Goal: Task Accomplishment & Management: Manage account settings

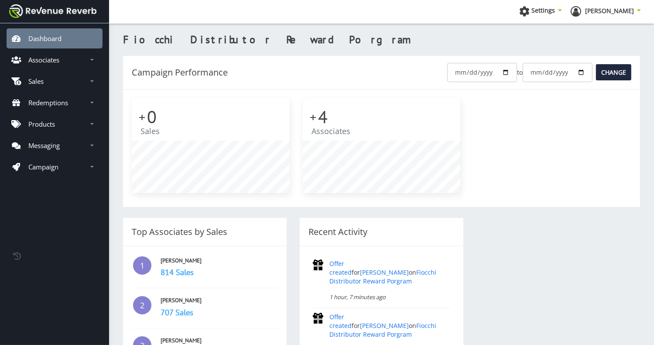
scroll to position [7, 7]
click at [59, 60] on p "Associates" at bounding box center [43, 59] width 31 height 9
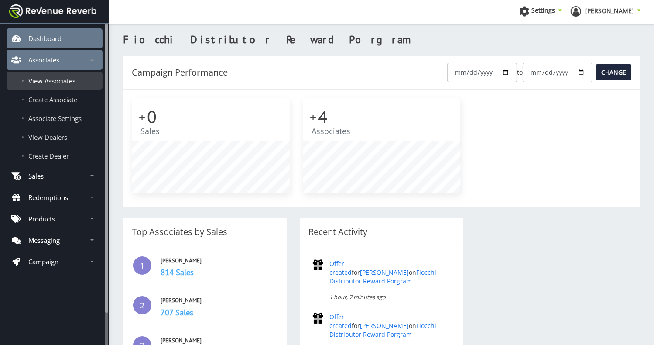
click at [50, 81] on span "View Associates" at bounding box center [51, 80] width 47 height 9
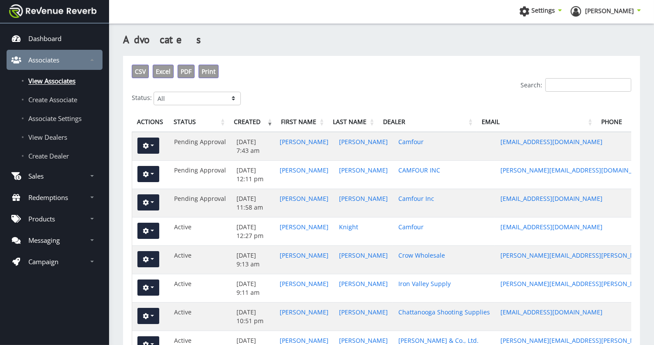
scroll to position [7, 7]
click at [154, 199] on button "button" at bounding box center [148, 202] width 22 height 16
click at [156, 234] on link "Edit" at bounding box center [172, 233] width 70 height 12
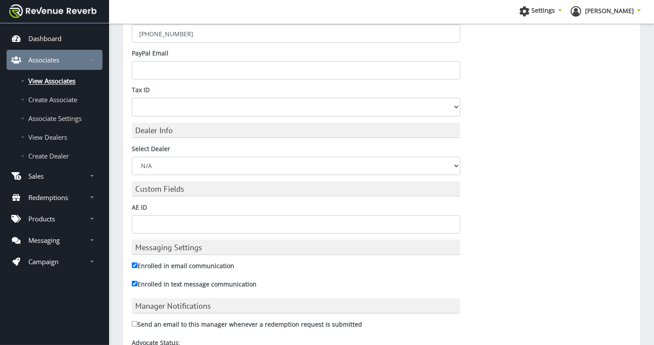
scroll to position [572, 0]
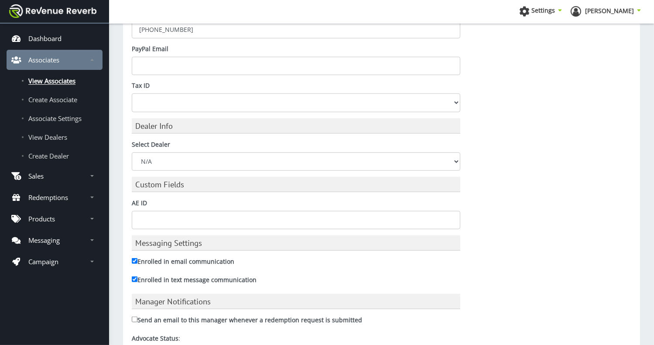
click at [457, 157] on select "N/A ACME Outdoor AmChar [PERSON_NAME] & Co., Ltd. Chattanooga Shooting Supplies…" at bounding box center [296, 161] width 329 height 18
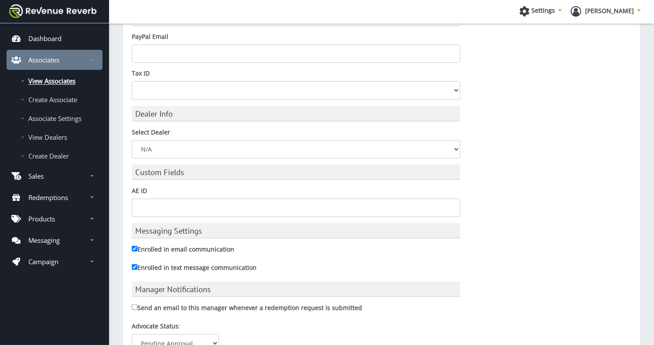
scroll to position [579, 0]
